Goal: Task Accomplishment & Management: Use online tool/utility

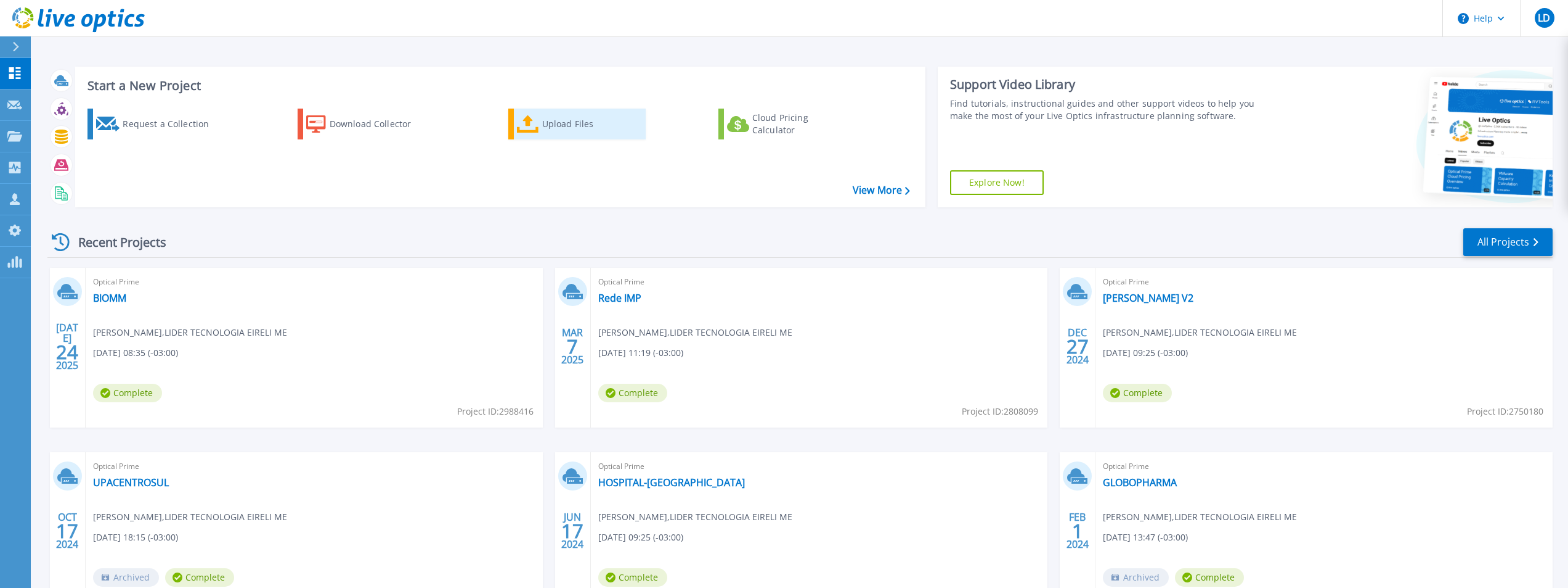
click at [580, 116] on div "Upload Files" at bounding box center [591, 124] width 98 height 24
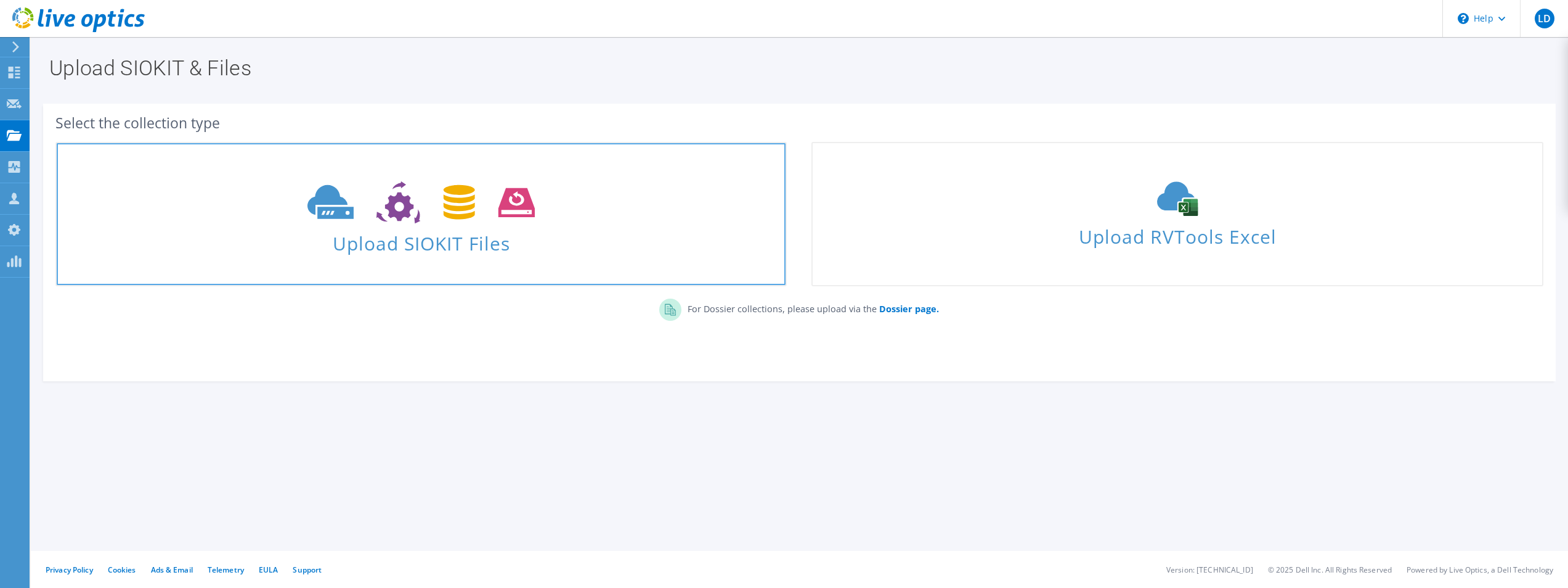
click at [457, 250] on span "Upload SIOKIT Files" at bounding box center [421, 240] width 729 height 26
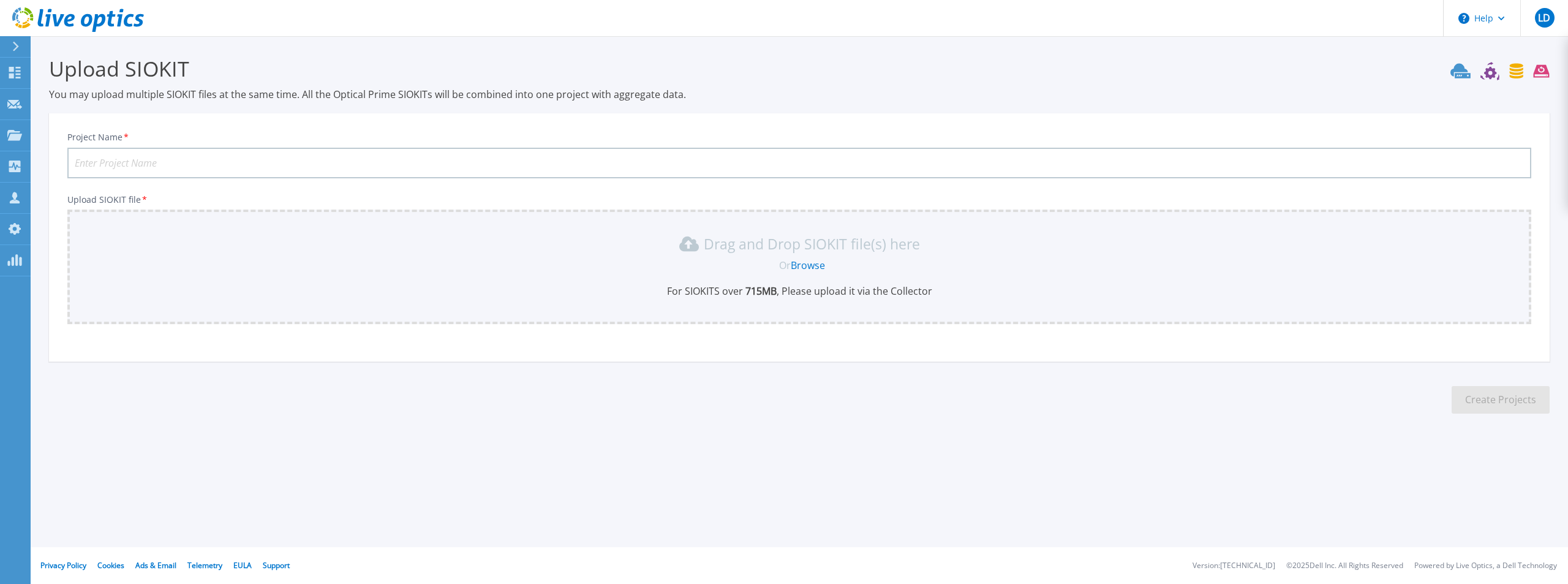
click at [823, 263] on link "Browse" at bounding box center [807, 265] width 34 height 13
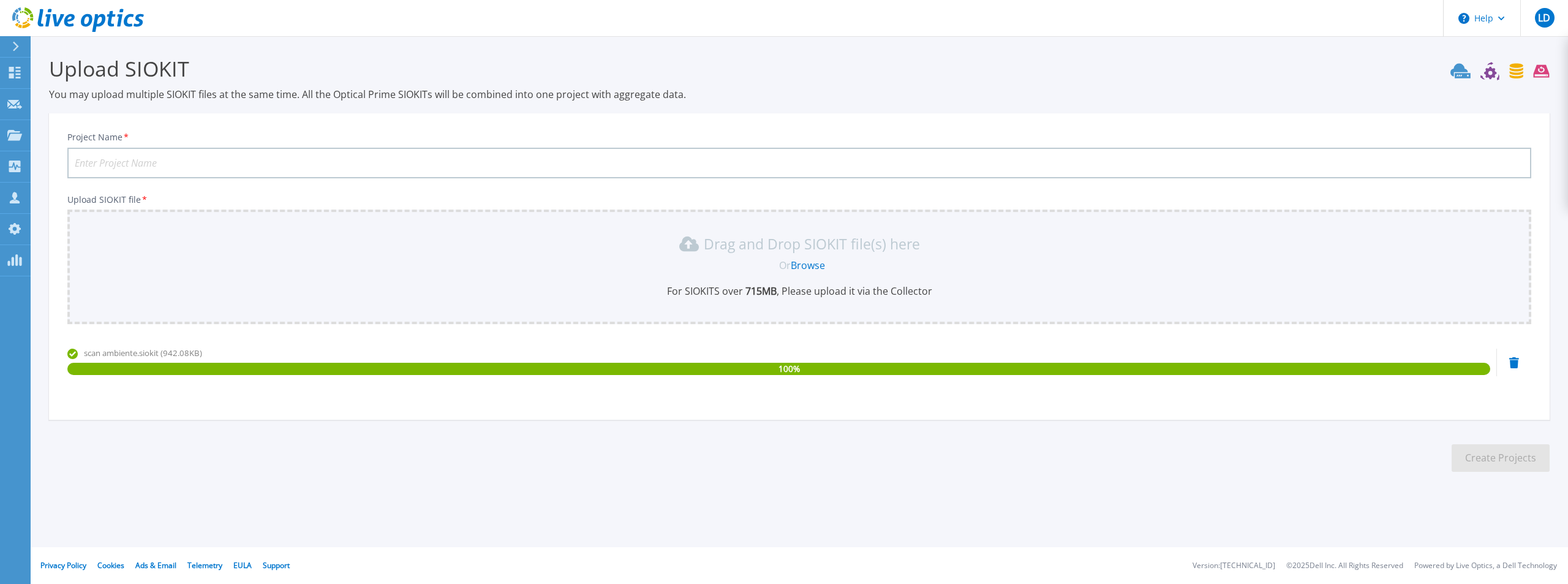
click at [671, 166] on input "Project Name *" at bounding box center [799, 163] width 1464 height 31
type input "SODECIA-SETE-LAGOAS"
click at [951, 498] on section "Upload SIOKIT You may upload multiple SIOKIT files at the same time. All the Op…" at bounding box center [799, 268] width 1537 height 463
click at [1469, 462] on button "Create Projects" at bounding box center [1500, 458] width 98 height 28
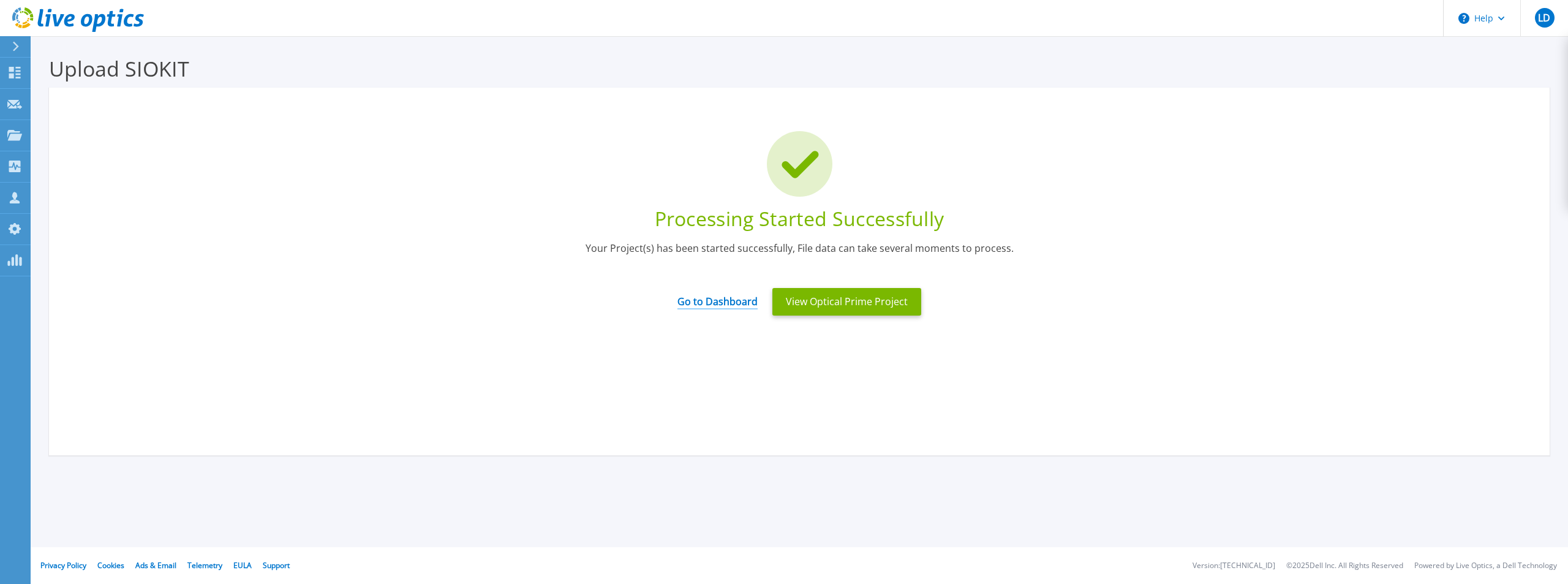
click at [744, 299] on link "Go to Dashboard" at bounding box center [717, 298] width 80 height 24
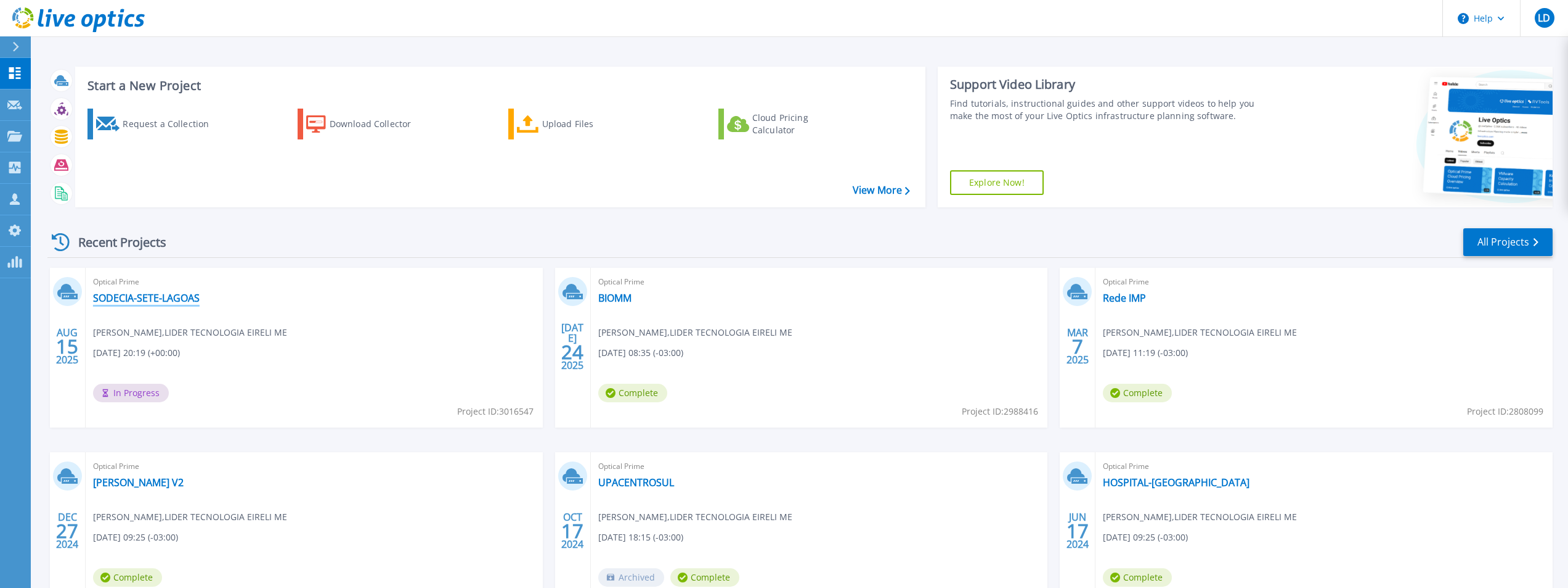
click at [126, 299] on link "SODECIA-SETE-LAGOAS" at bounding box center [146, 298] width 107 height 12
click at [153, 301] on link "SODECIA-SETE-LAGOAS" at bounding box center [146, 298] width 107 height 12
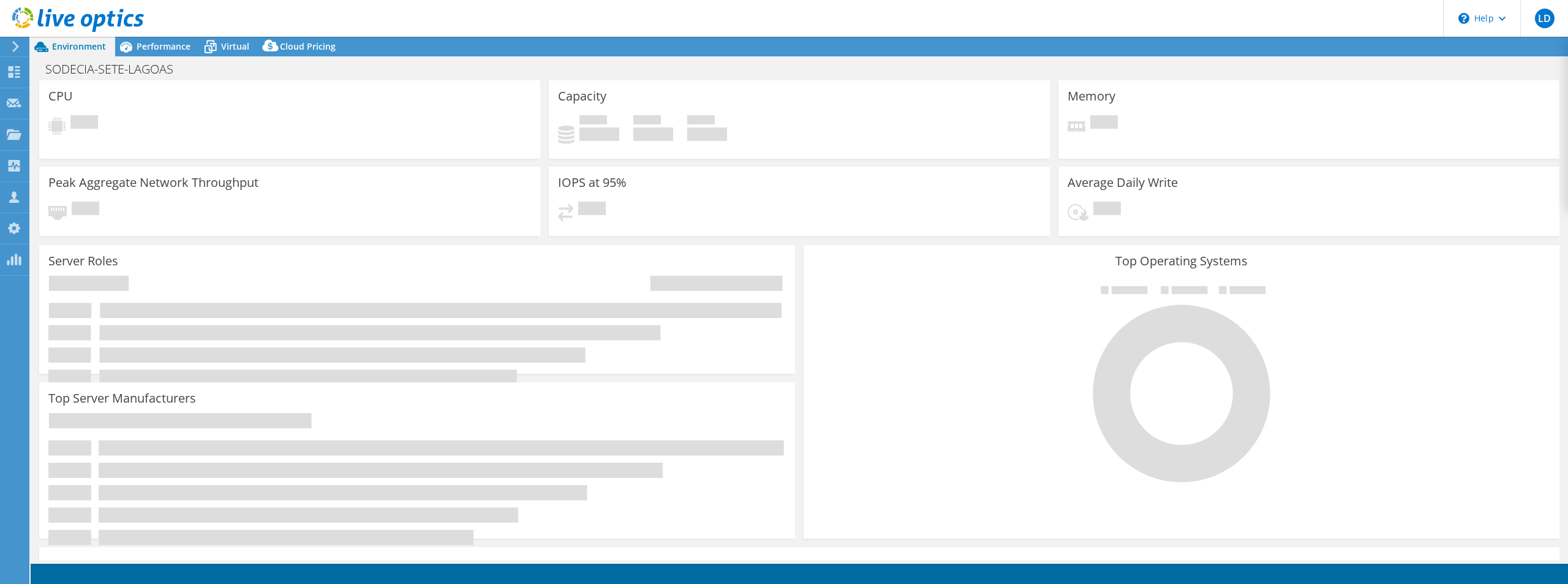
select select "USD"
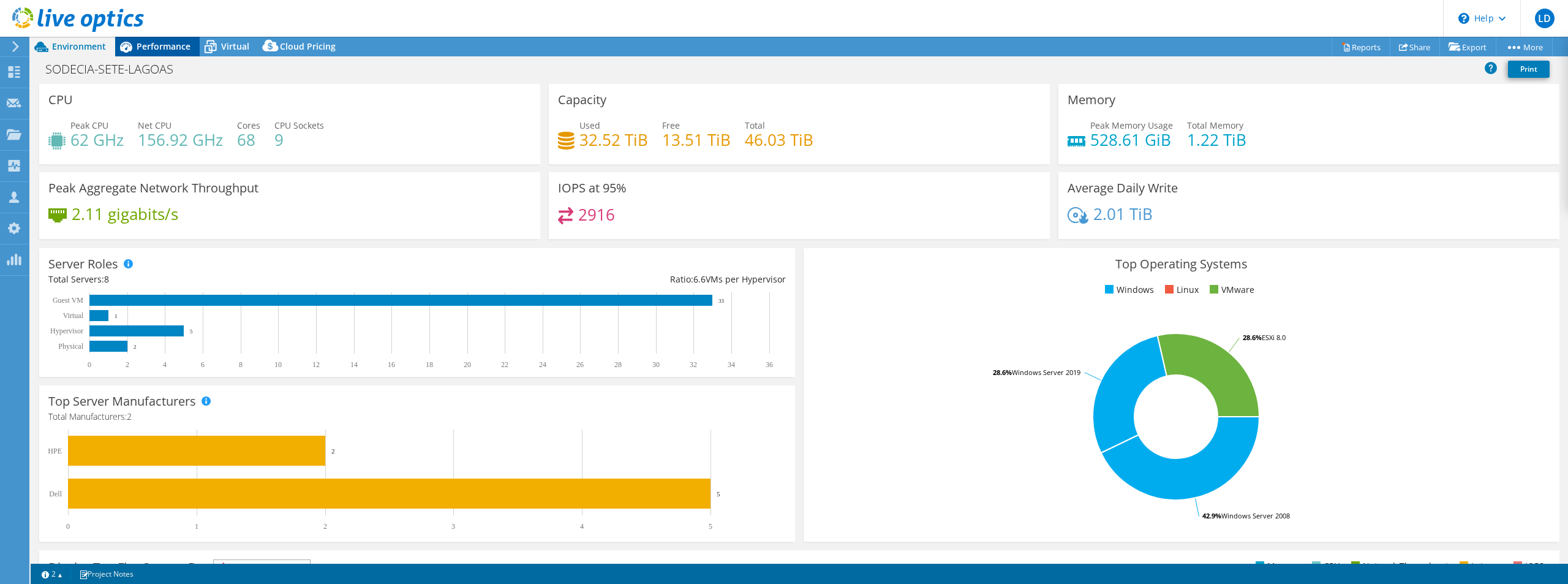
click at [173, 48] on span "Performance" at bounding box center [164, 46] width 54 height 12
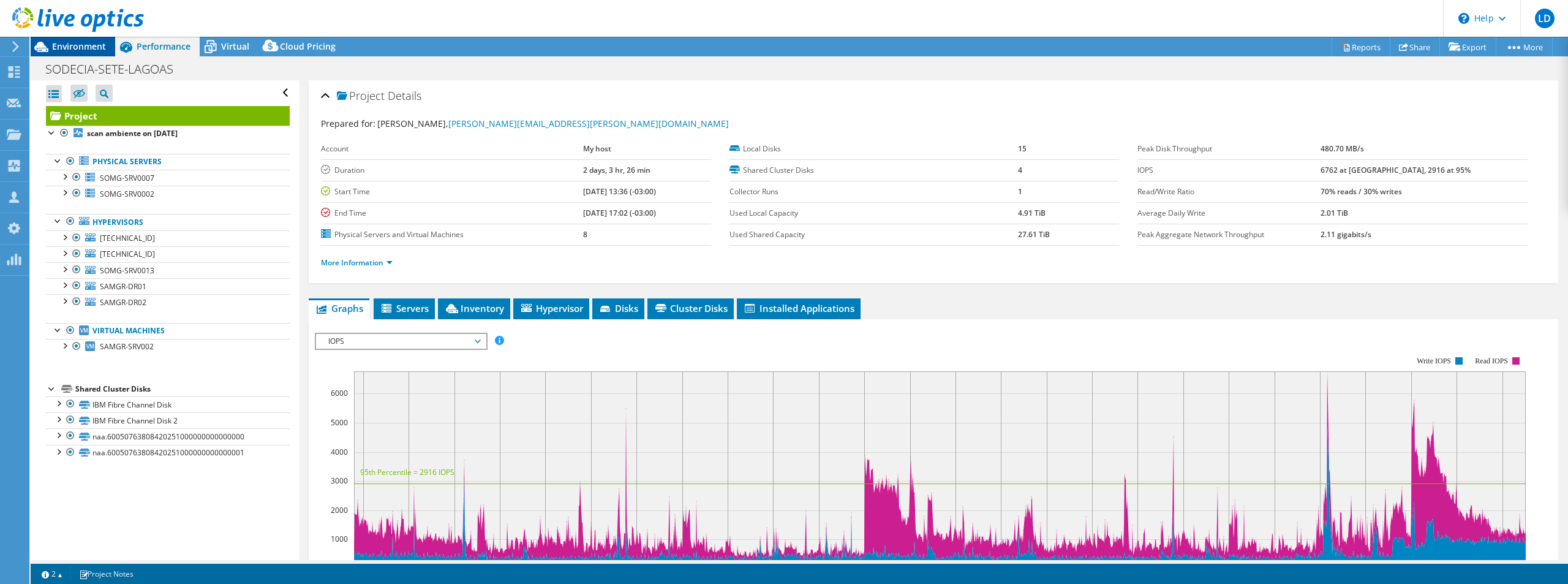
click at [60, 44] on span "Environment" at bounding box center [79, 46] width 54 height 12
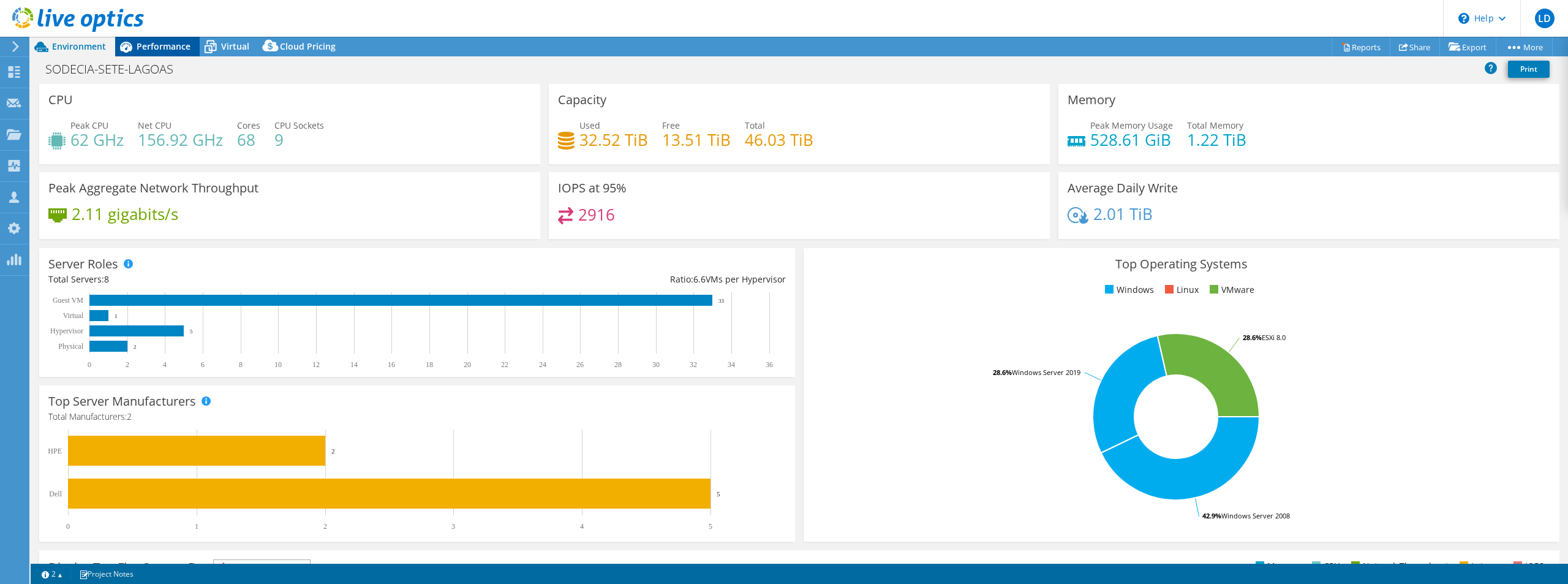
click at [179, 49] on span "Performance" at bounding box center [164, 46] width 54 height 12
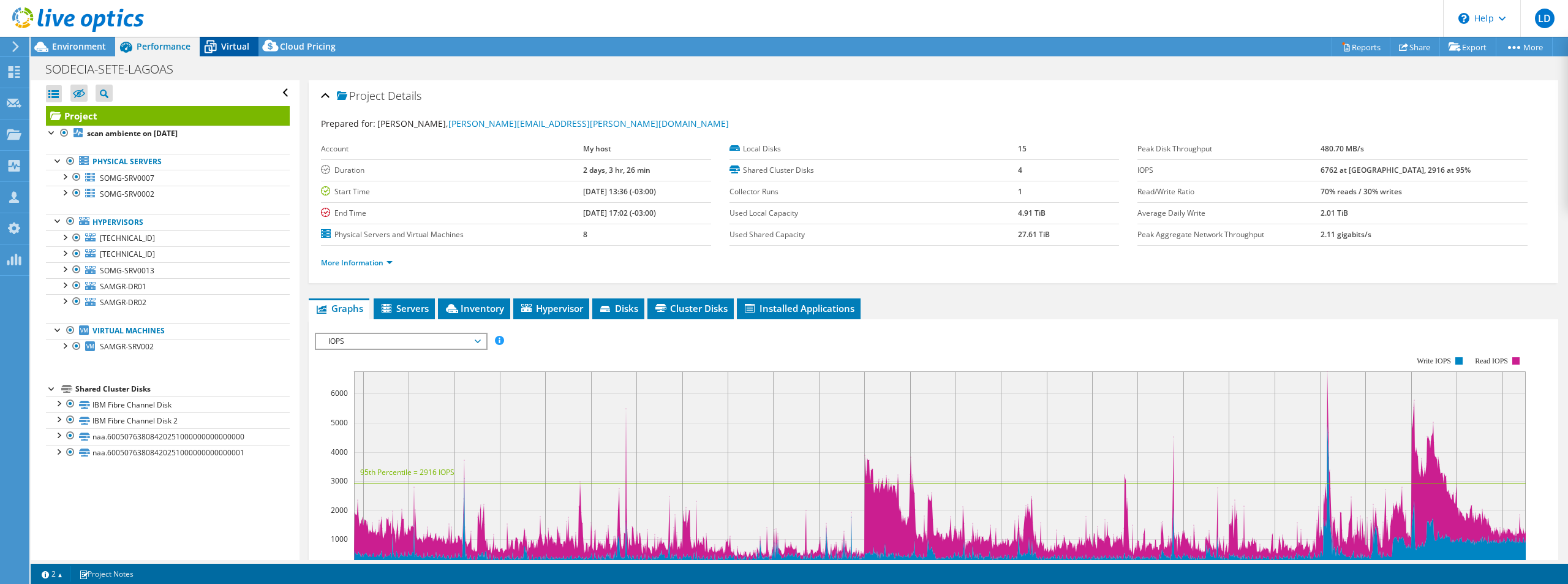
click at [240, 49] on span "Virtual" at bounding box center [235, 46] width 28 height 12
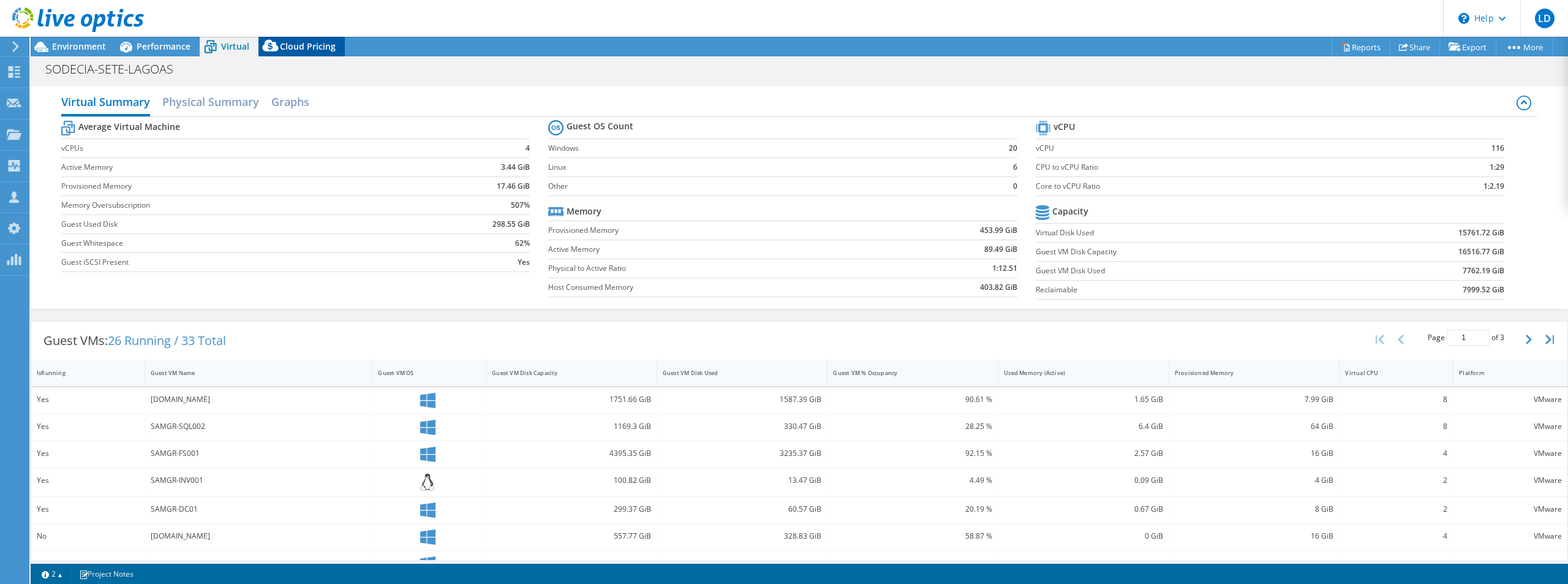
click at [298, 49] on span "Cloud Pricing" at bounding box center [308, 46] width 56 height 12
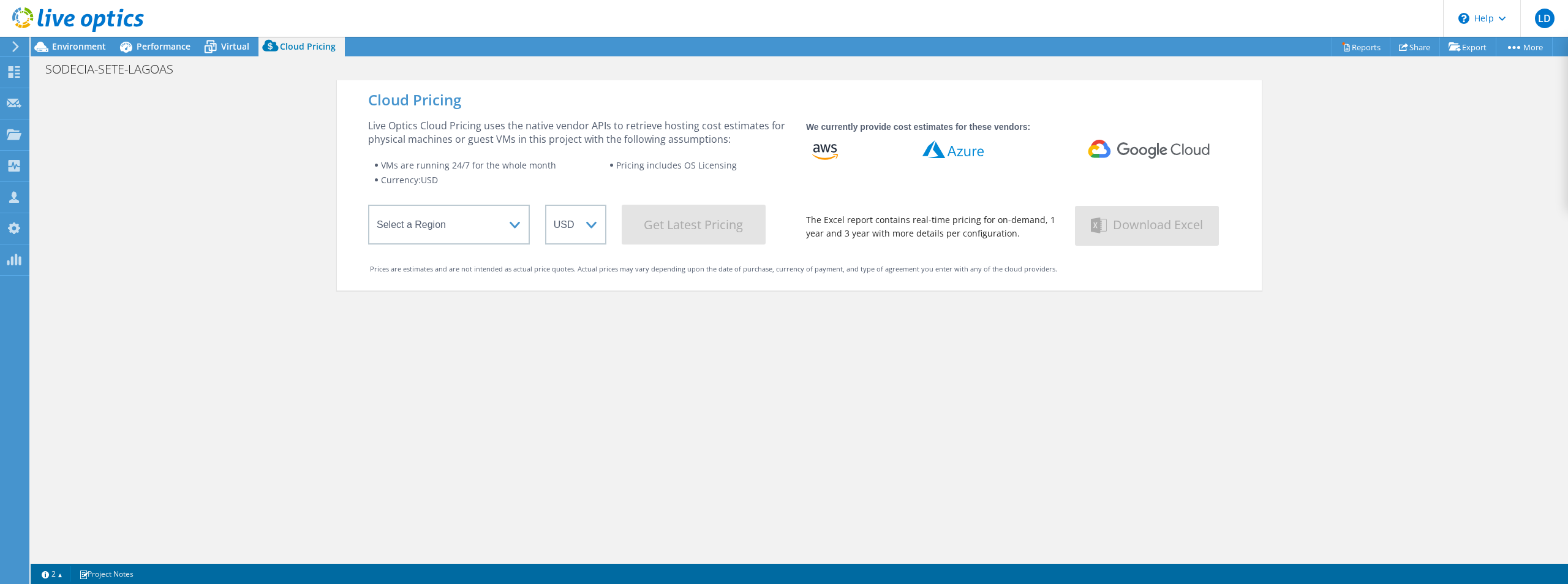
click at [59, 37] on div at bounding box center [72, 20] width 144 height 41
click at [62, 44] on span "Environment" at bounding box center [79, 46] width 54 height 12
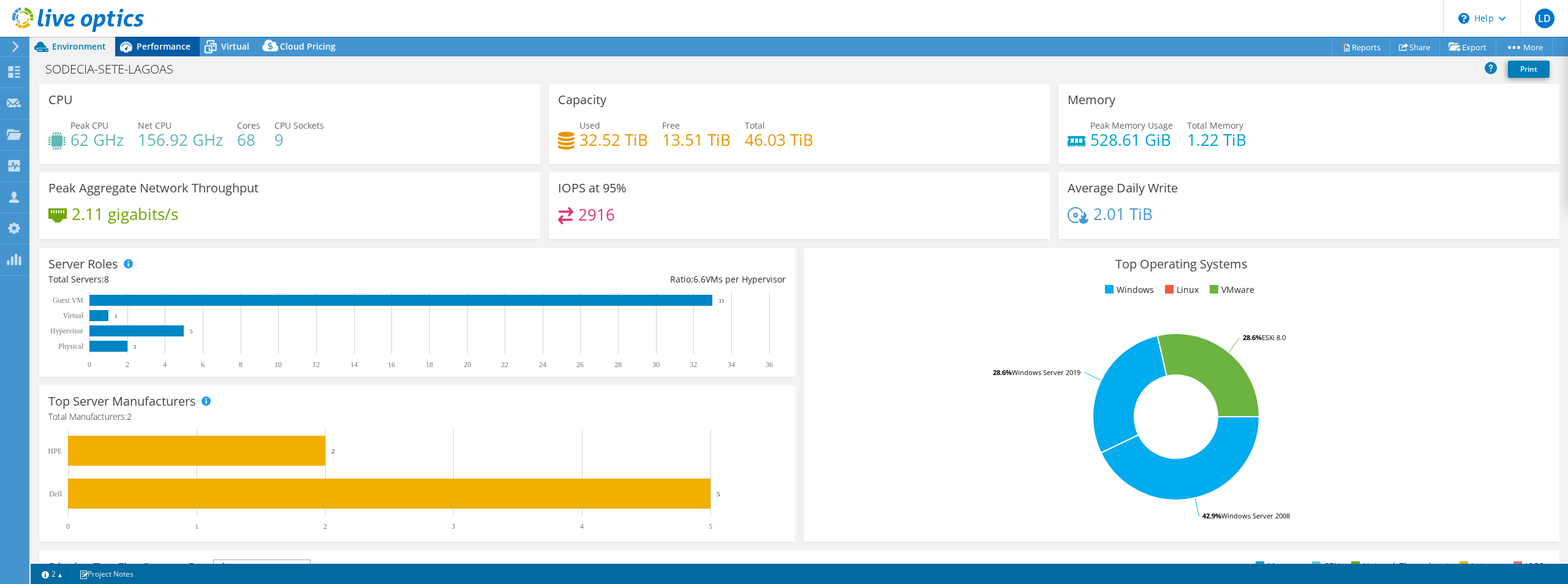
click at [171, 41] on span "Performance" at bounding box center [164, 46] width 54 height 12
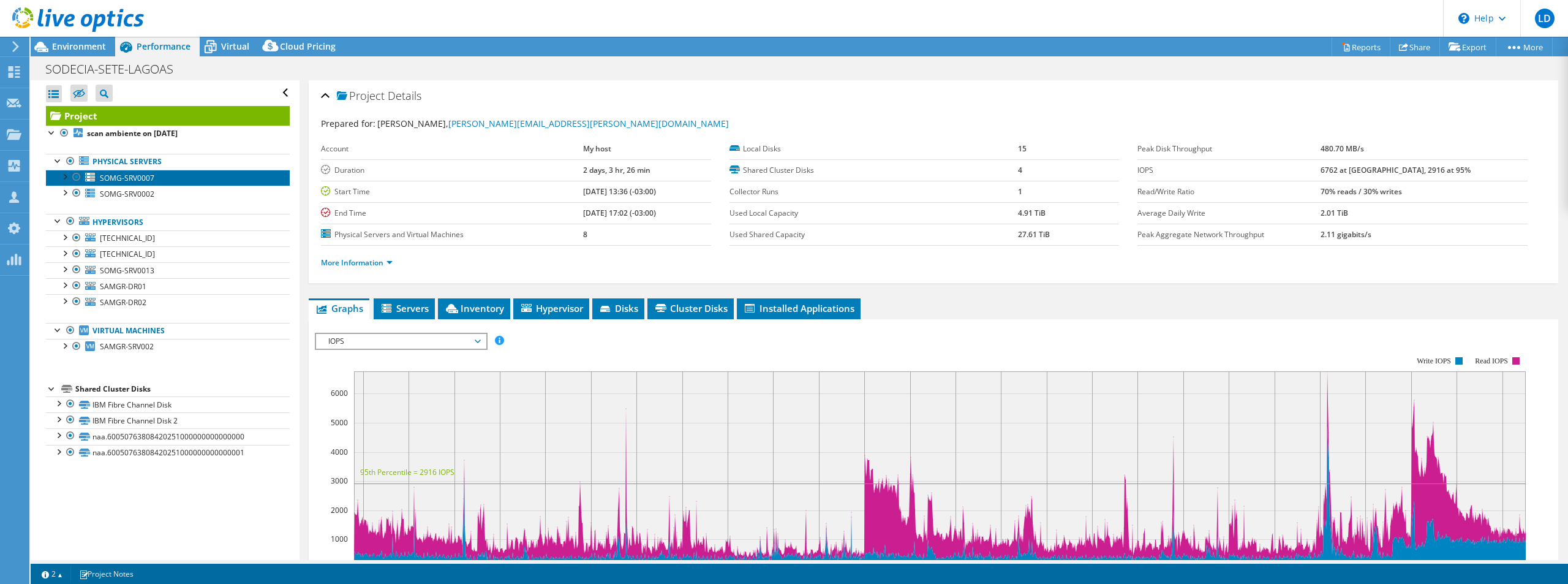
click at [145, 177] on span "SOMG-SRV0007" at bounding box center [126, 178] width 55 height 10
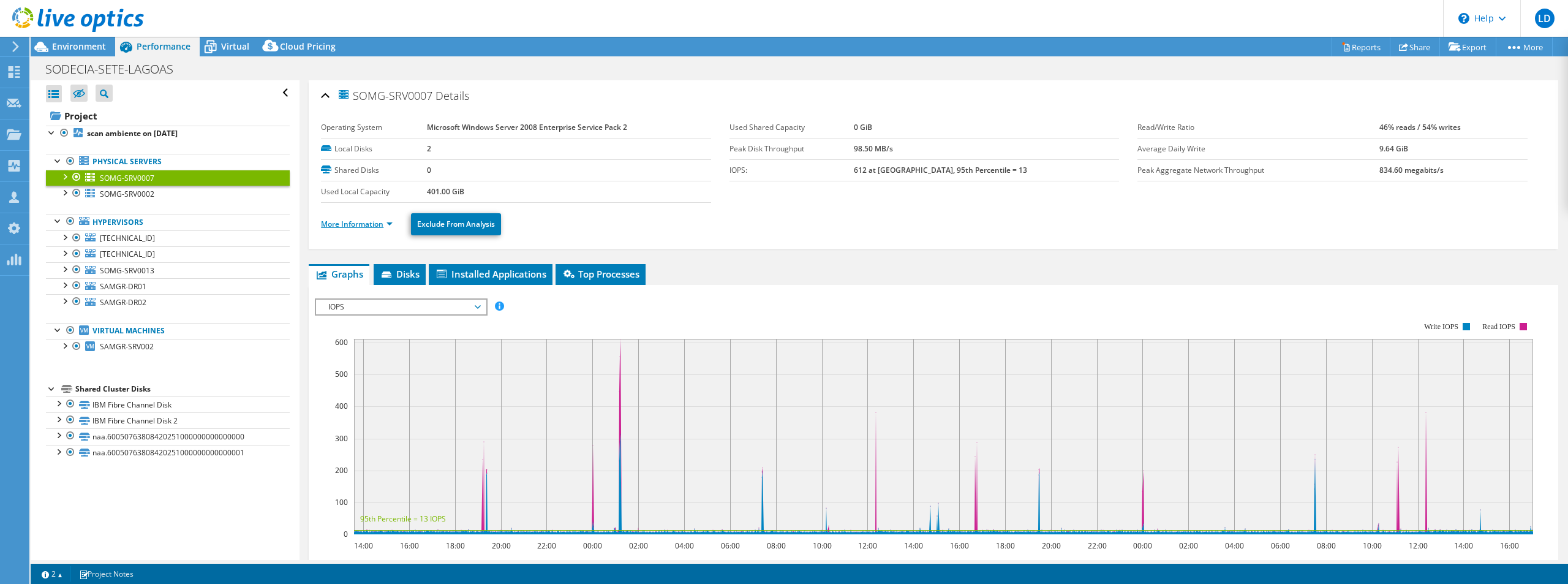
click at [389, 222] on link "More Information" at bounding box center [356, 223] width 72 height 10
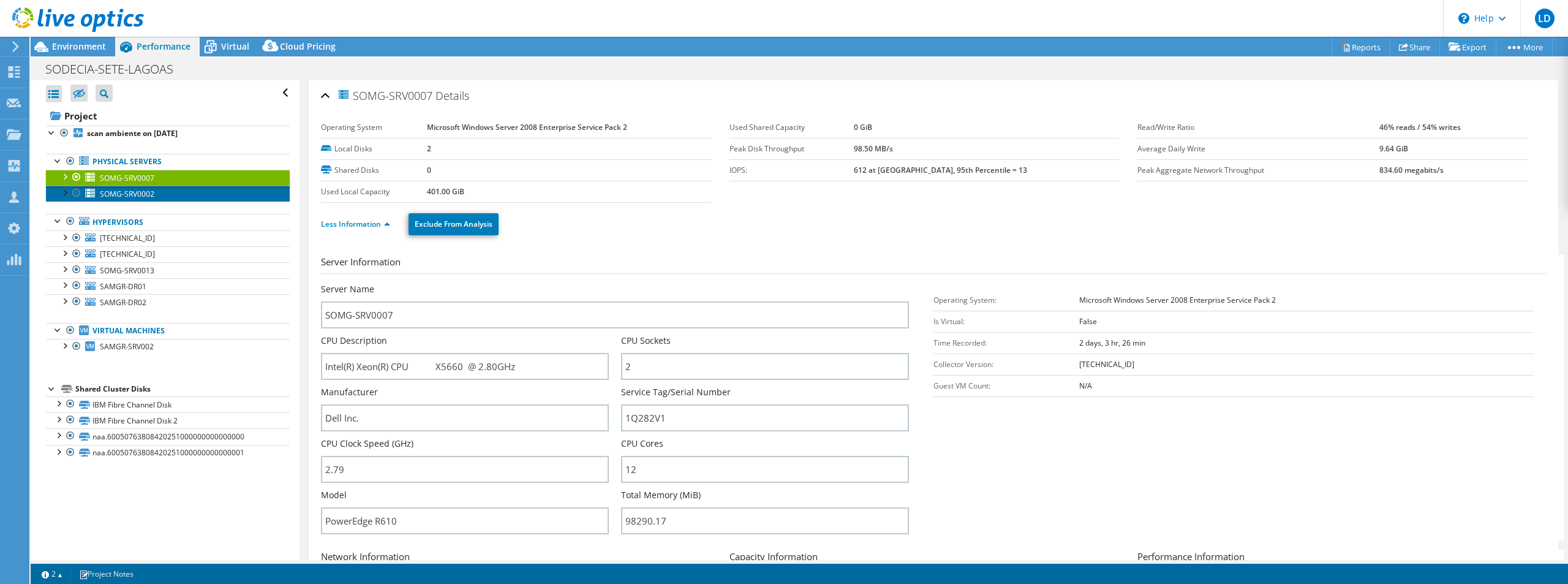
click at [136, 192] on span "SOMG-SRV0002" at bounding box center [126, 193] width 55 height 10
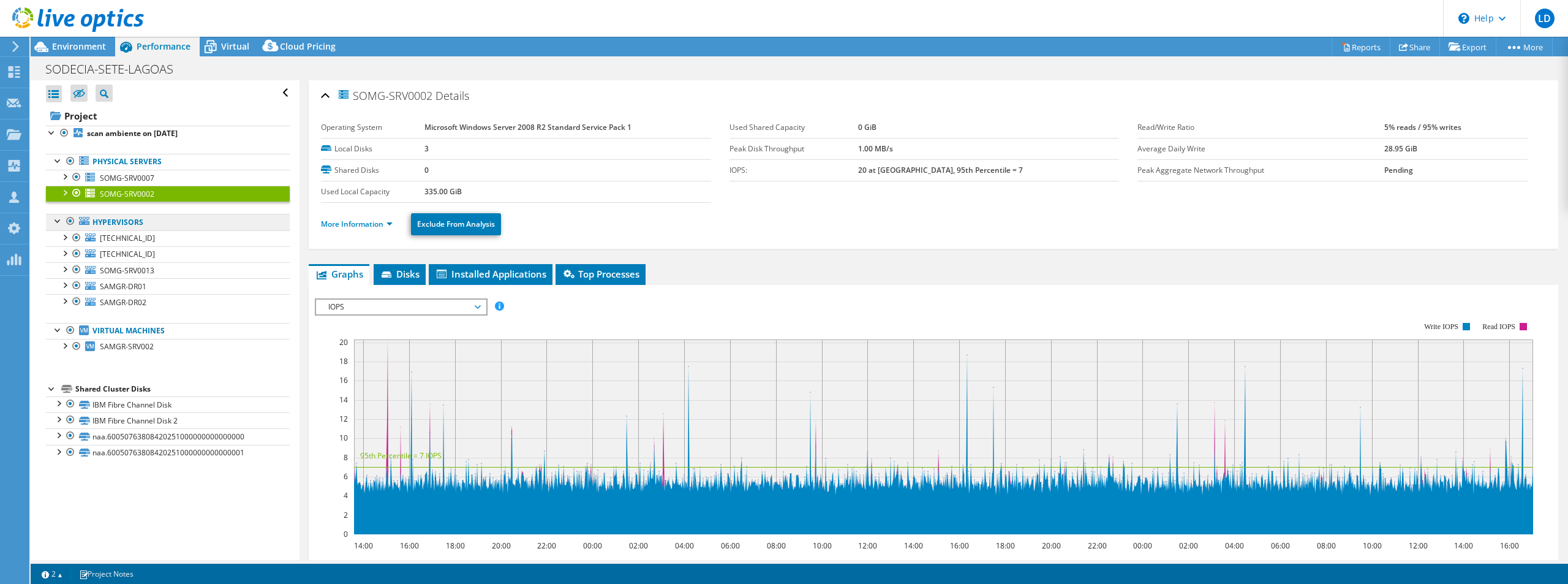
click at [132, 221] on link "Hypervisors" at bounding box center [167, 221] width 244 height 16
click at [137, 238] on span "10.10.40.78" at bounding box center [126, 237] width 55 height 10
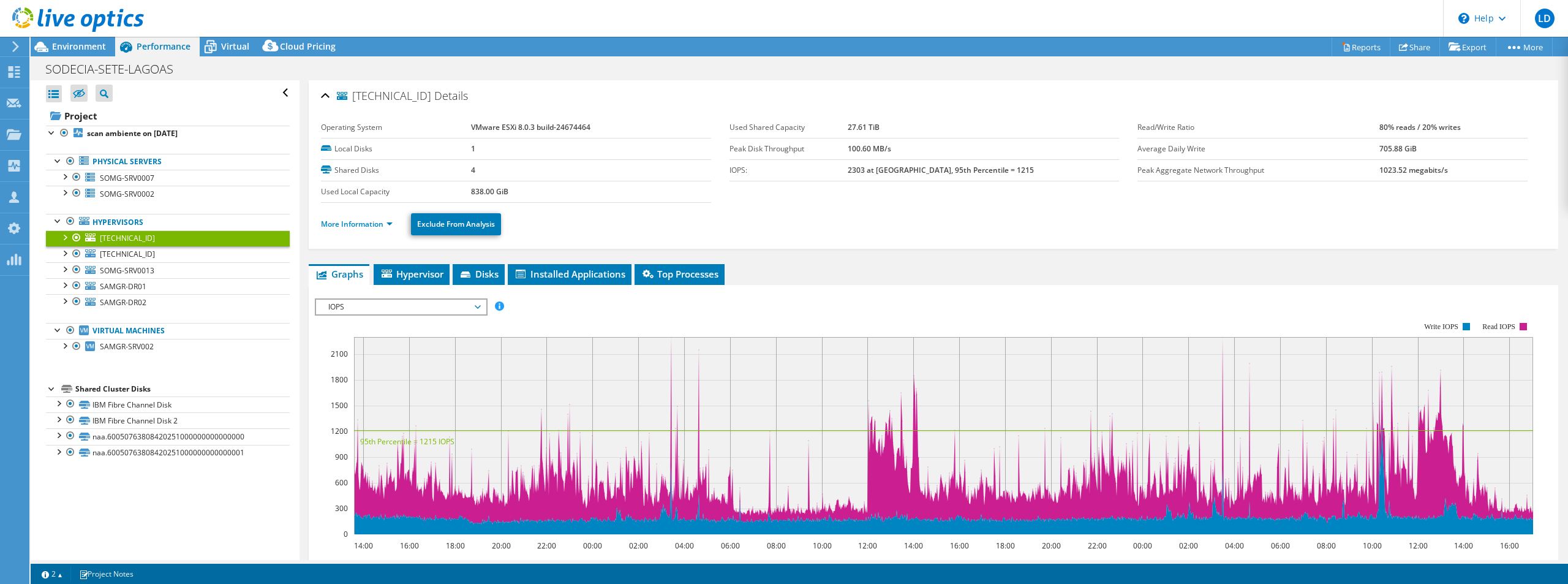
click at [62, 40] on div at bounding box center [72, 20] width 144 height 41
click at [62, 43] on span "Environment" at bounding box center [79, 46] width 54 height 12
